Goal: Navigation & Orientation: Go to known website

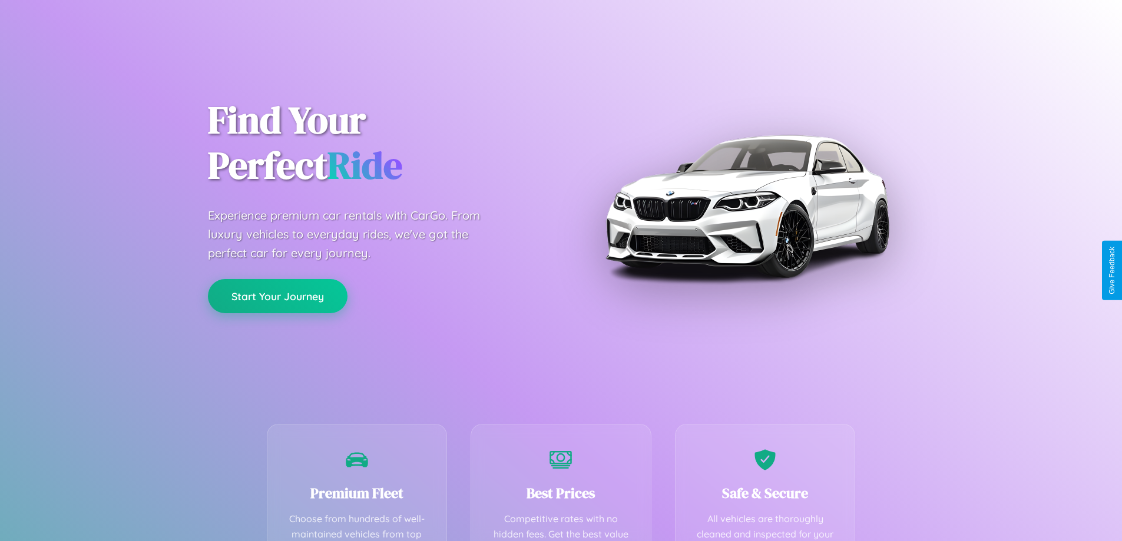
click at [277, 296] on button "Start Your Journey" at bounding box center [278, 296] width 140 height 34
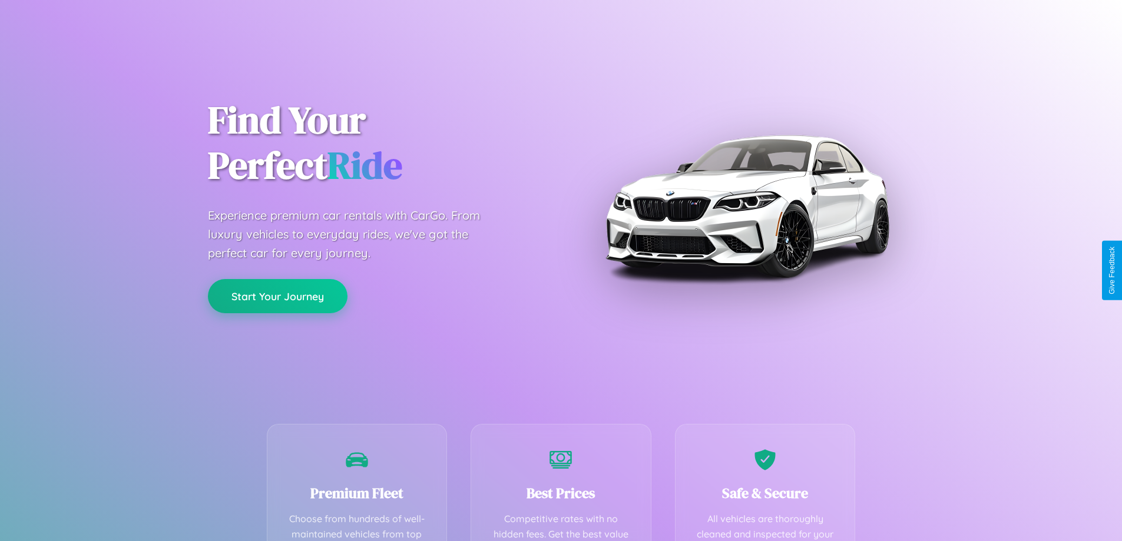
click at [277, 296] on button "Start Your Journey" at bounding box center [278, 296] width 140 height 34
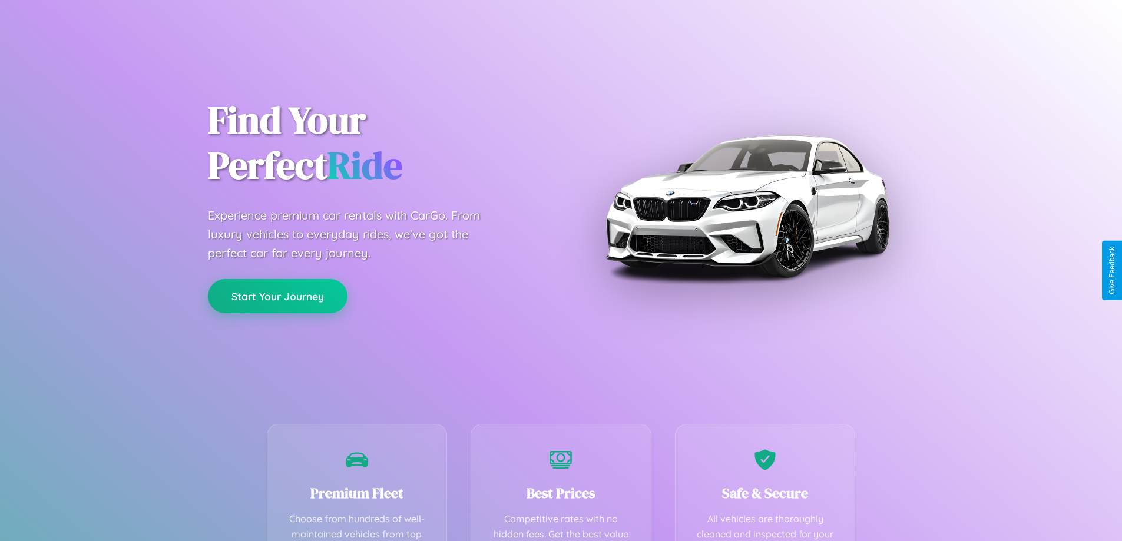
click at [277, 296] on button "Start Your Journey" at bounding box center [278, 296] width 140 height 34
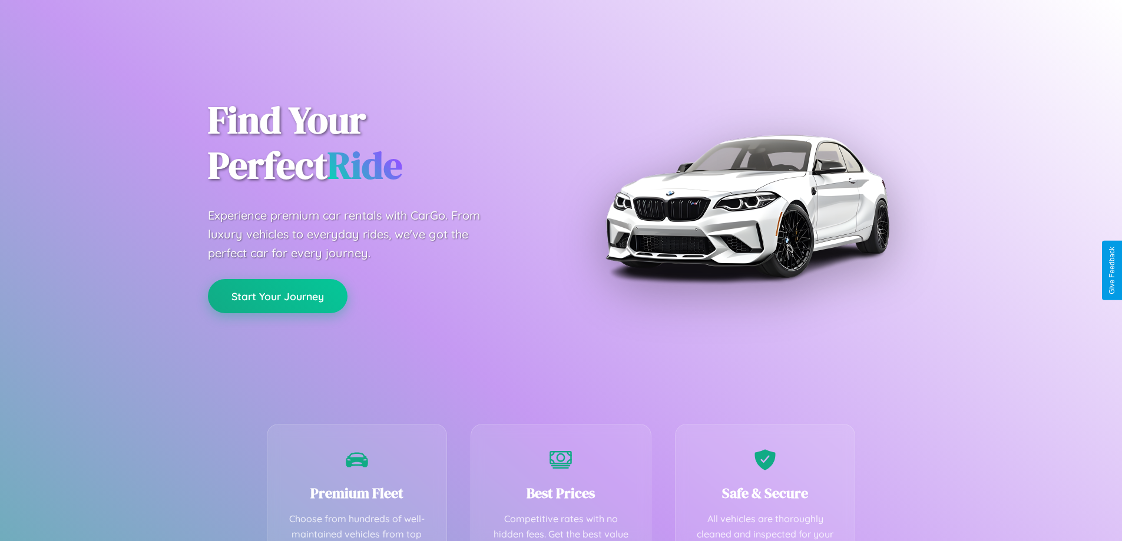
click at [277, 296] on button "Start Your Journey" at bounding box center [278, 296] width 140 height 34
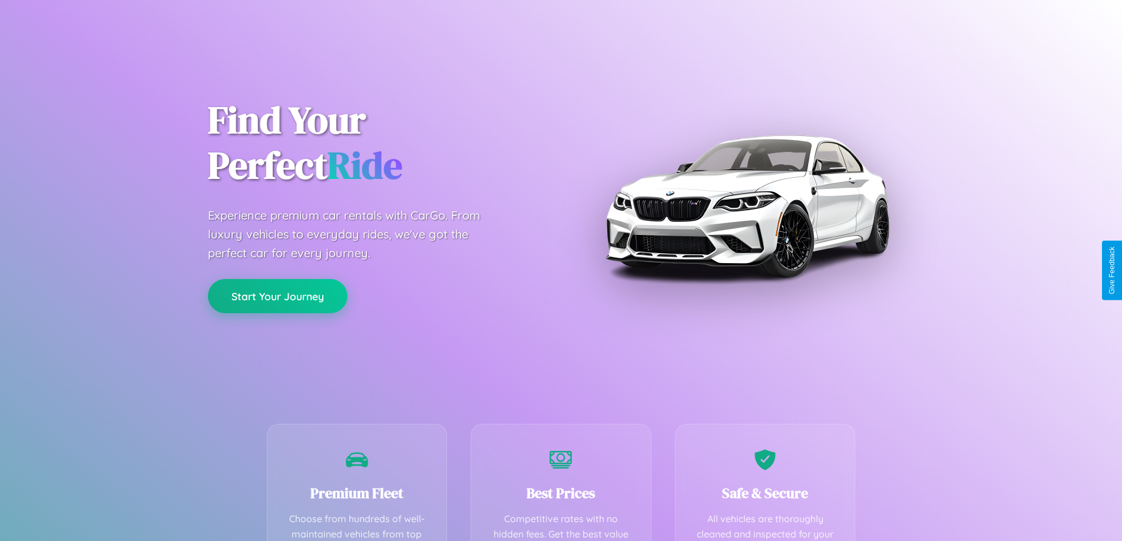
click at [277, 296] on button "Start Your Journey" at bounding box center [278, 296] width 140 height 34
